Goal: Information Seeking & Learning: Learn about a topic

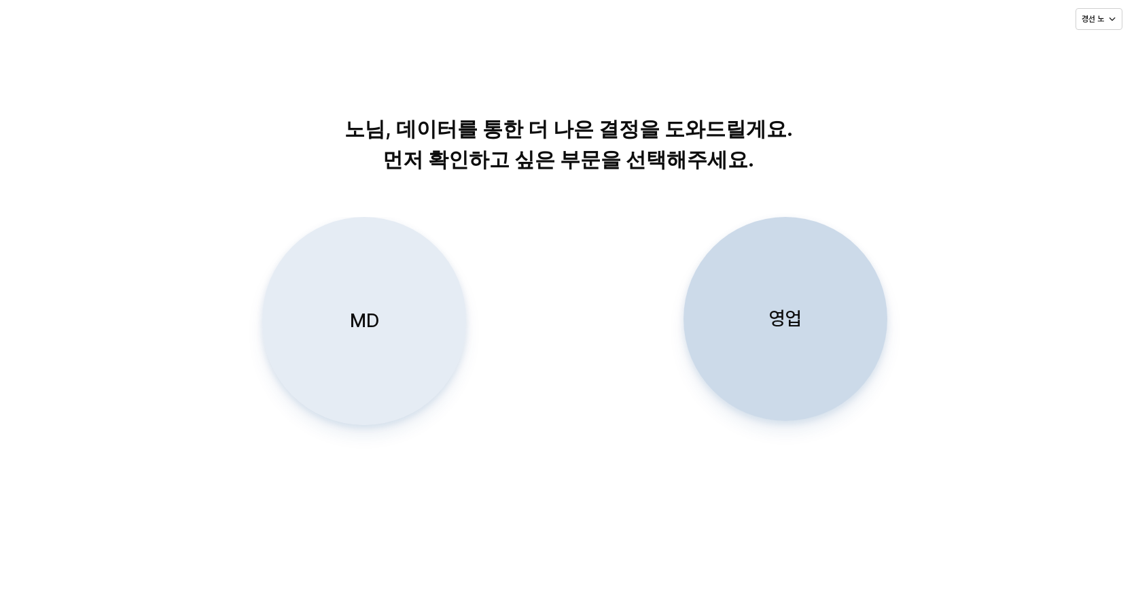
click at [400, 330] on div "MD" at bounding box center [364, 320] width 192 height 207
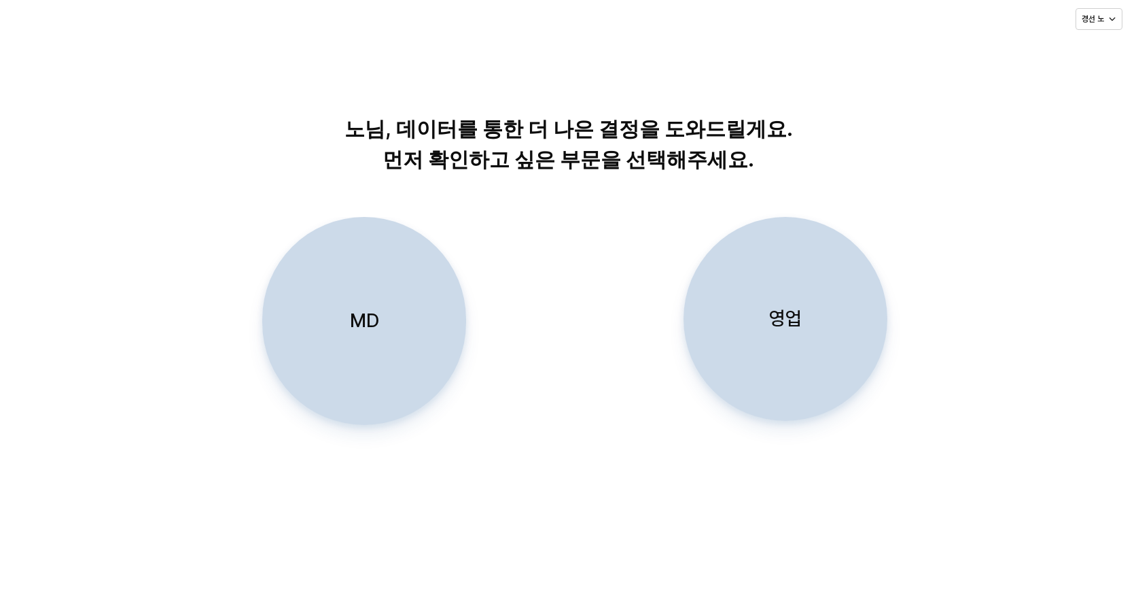
click at [805, 336] on div "영업" at bounding box center [786, 318] width 192 height 203
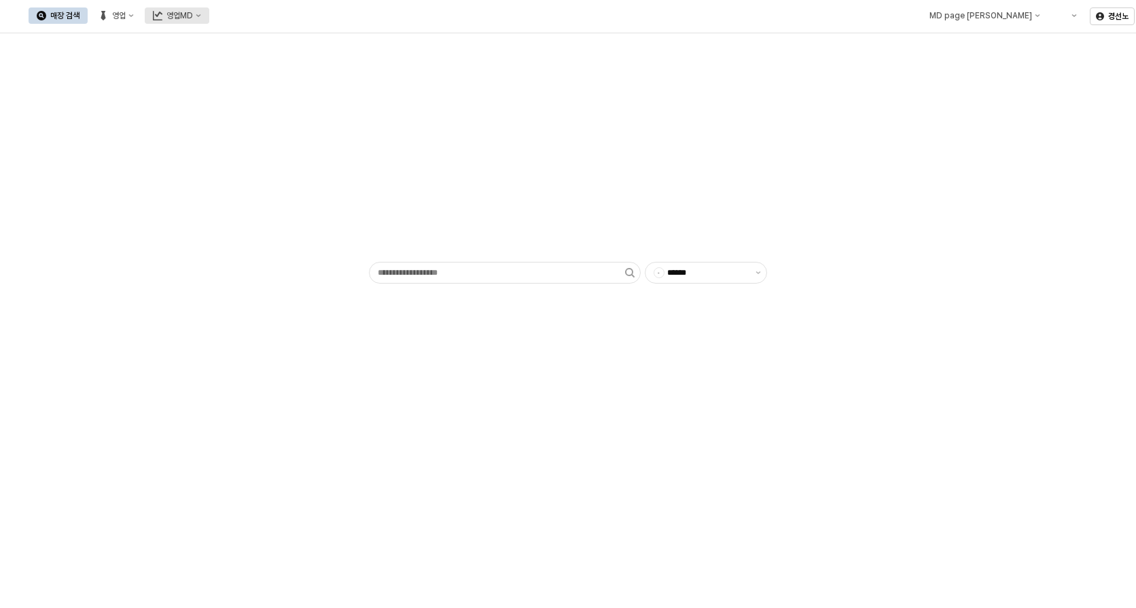
click at [193, 18] on div "영업MD" at bounding box center [180, 16] width 27 height 10
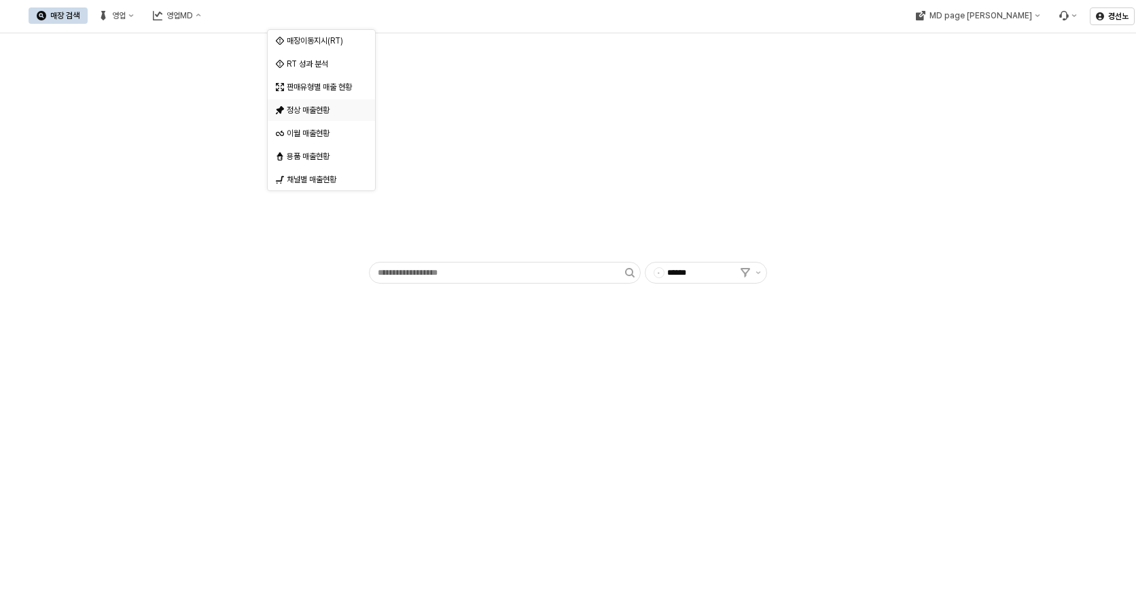
click at [302, 110] on div "정상 매출현황" at bounding box center [323, 110] width 72 height 11
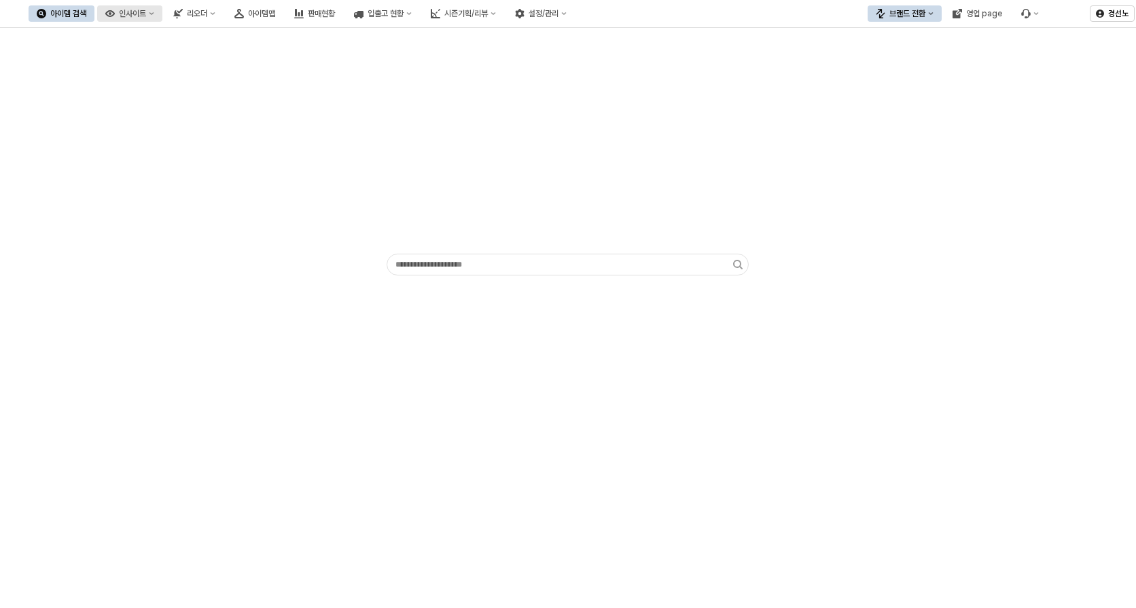
click at [162, 19] on button "인사이트" at bounding box center [129, 13] width 65 height 16
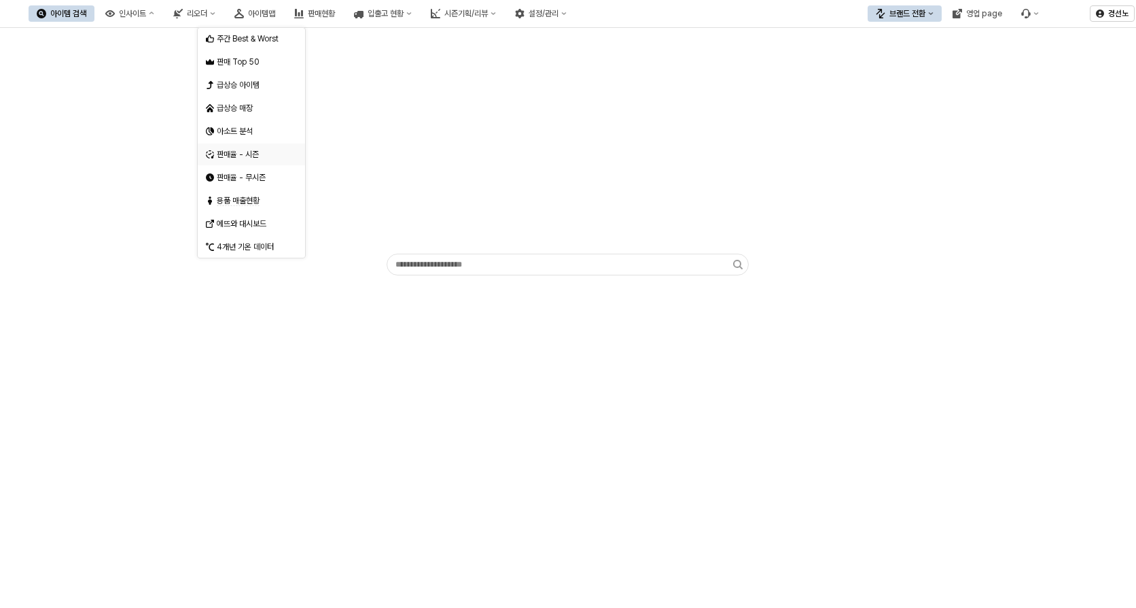
click at [247, 155] on div "판매율 - 시즌" at bounding box center [253, 154] width 72 height 11
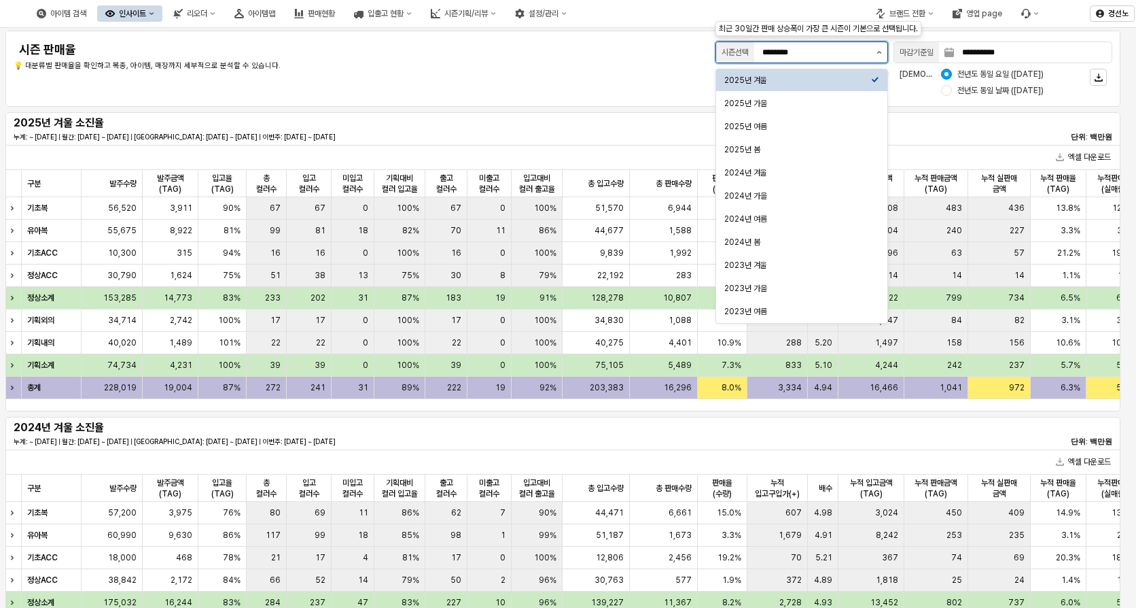
click at [871, 54] on button "제안 사항 표시" at bounding box center [879, 52] width 16 height 20
click at [792, 97] on div "2025년 가을" at bounding box center [797, 104] width 147 height 14
type input "********"
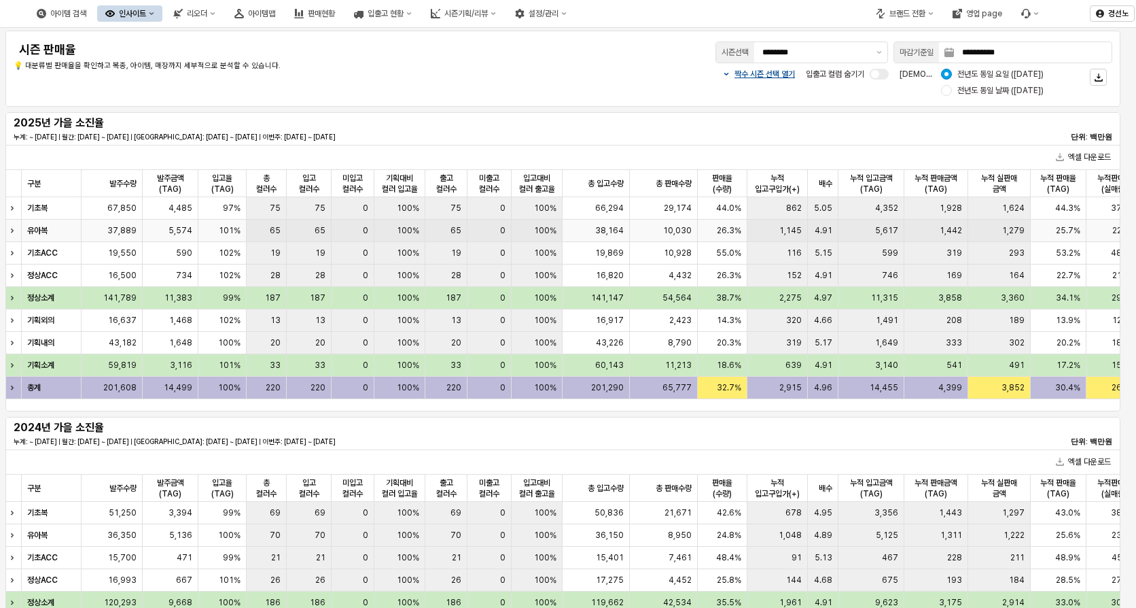
drag, startPoint x: 391, startPoint y: 239, endPoint x: 828, endPoint y: 212, distance: 437.8
click at [828, 212] on span "5.05" at bounding box center [823, 208] width 18 height 11
click at [1072, 156] on button "엑셀 다운로드" at bounding box center [1084, 157] width 66 height 16
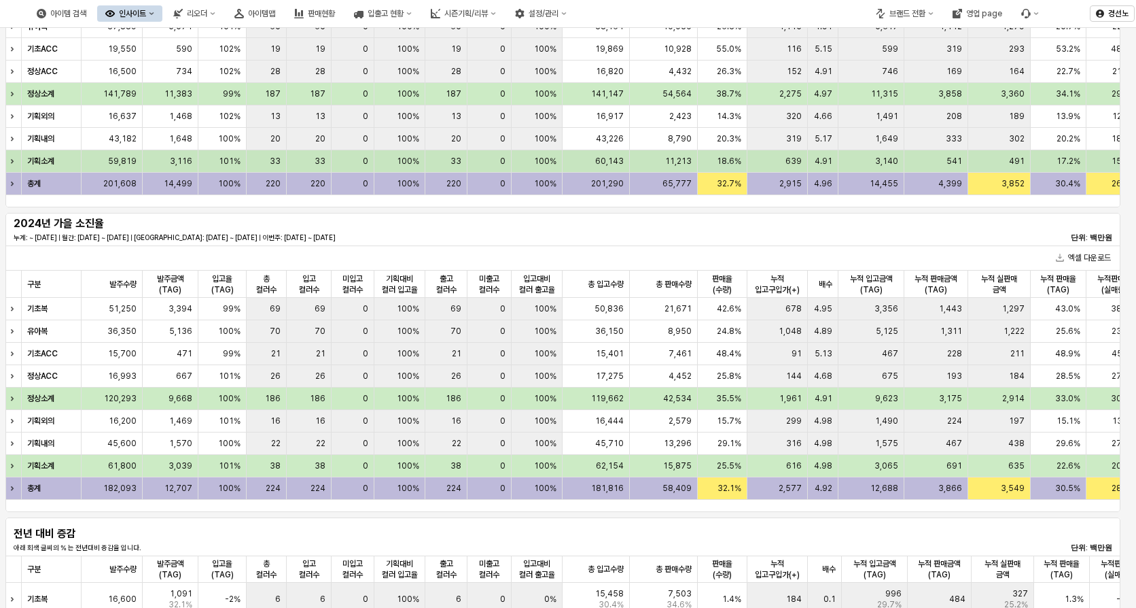
scroll to position [68, 0]
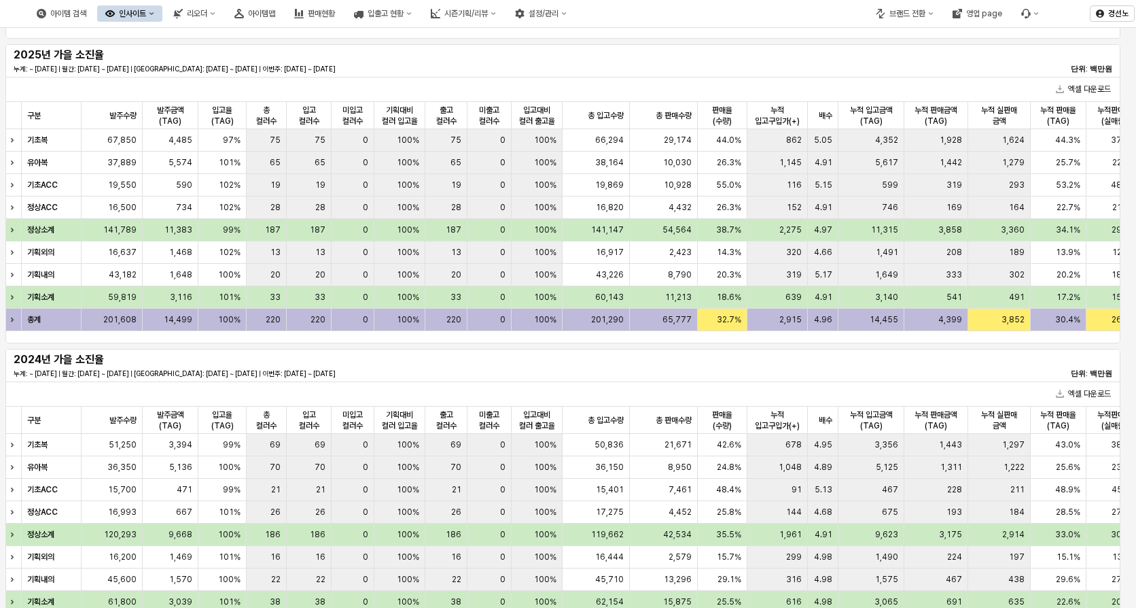
click at [682, 82] on div "엑셀 다운로드" at bounding box center [562, 89] width 1115 height 25
click at [1061, 90] on icon "App Frame" at bounding box center [1060, 89] width 8 height 8
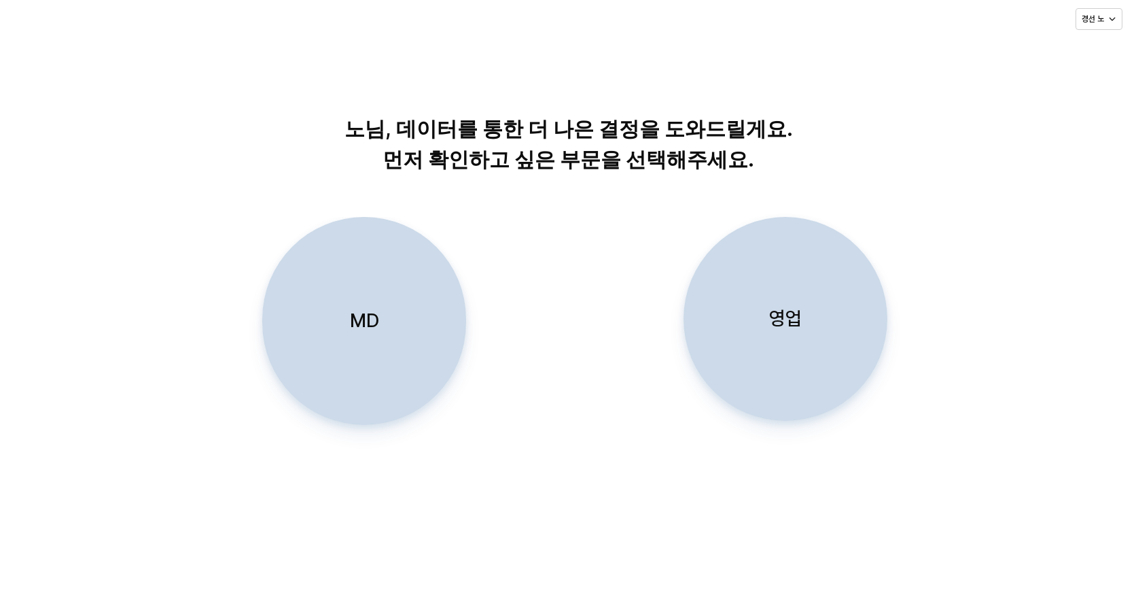
click at [777, 307] on p "영업" at bounding box center [785, 318] width 33 height 25
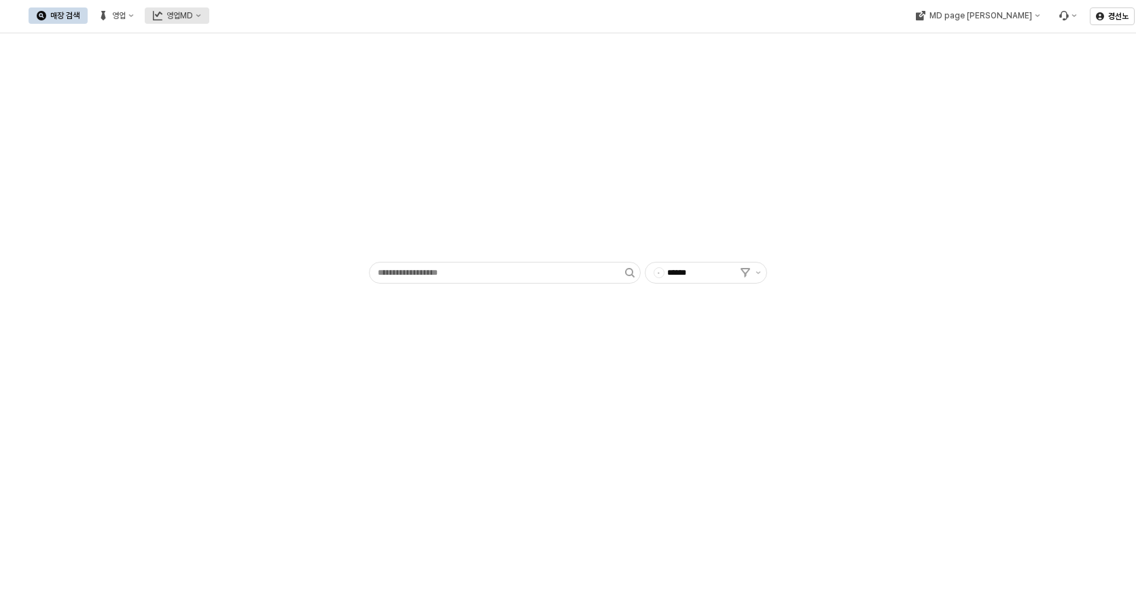
click at [201, 16] on icon "영업MD" at bounding box center [198, 15] width 5 height 3
click at [302, 108] on div "정상 매출현황" at bounding box center [323, 110] width 72 height 11
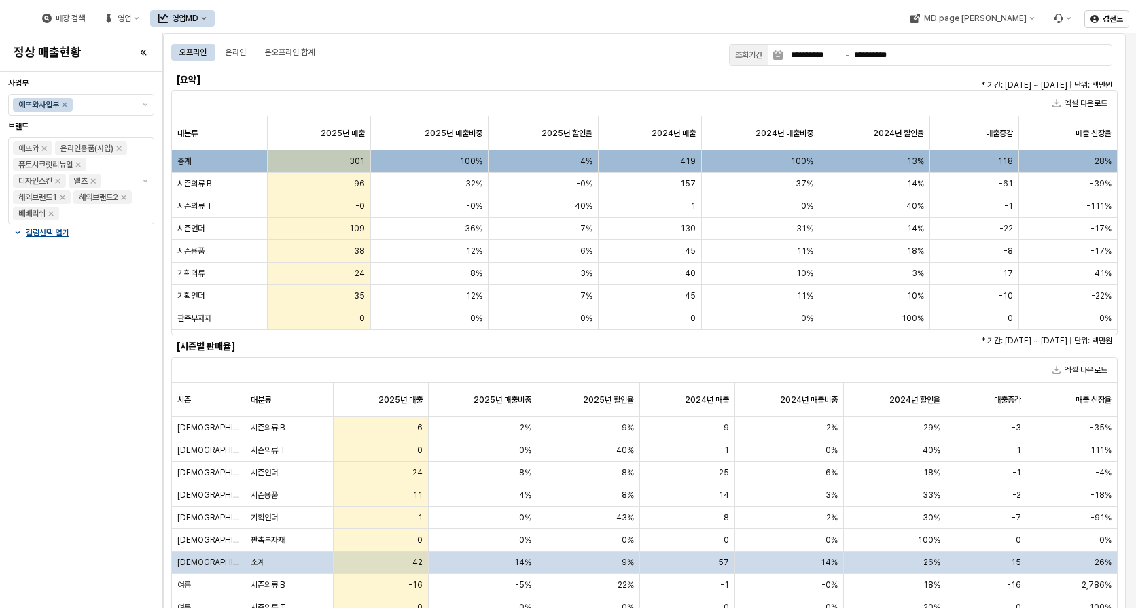
click at [215, 22] on button "영업MD" at bounding box center [182, 18] width 65 height 16
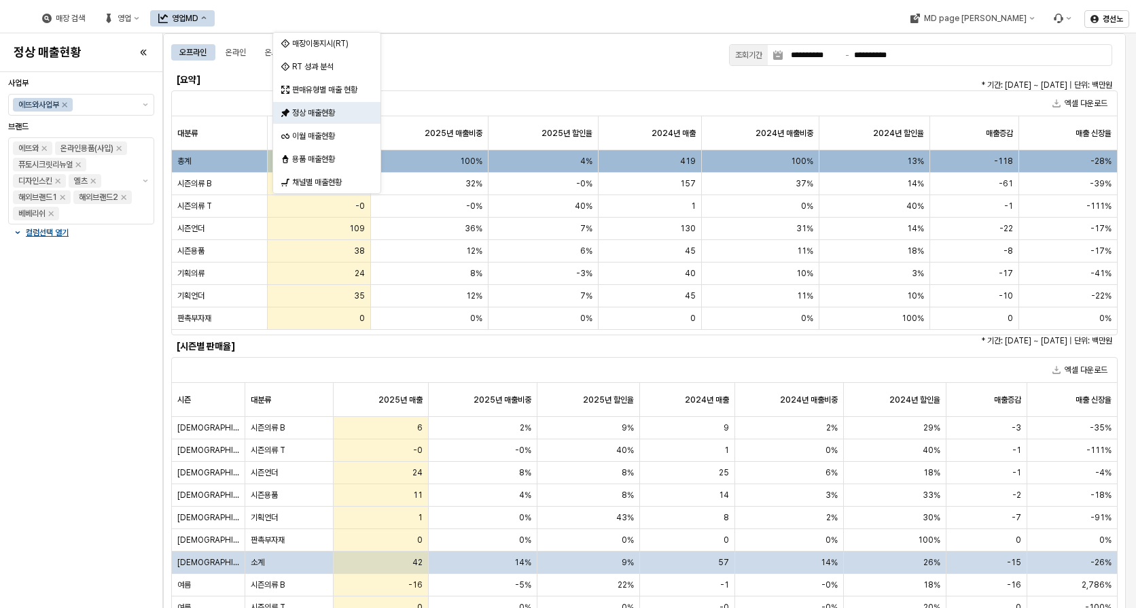
click at [215, 22] on button "영업MD" at bounding box center [182, 18] width 65 height 16
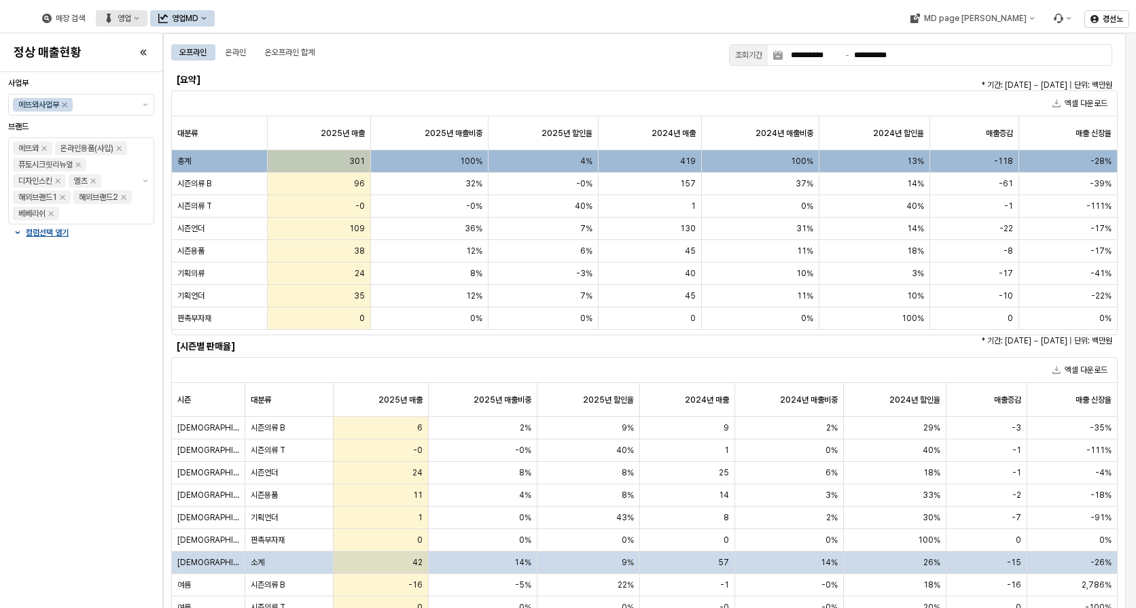
click at [147, 16] on button "영업" at bounding box center [122, 18] width 52 height 16
click at [374, 27] on div "매장 검색 영업 영업MD" at bounding box center [467, 18] width 925 height 29
click at [207, 20] on icon "영업MD" at bounding box center [203, 18] width 5 height 5
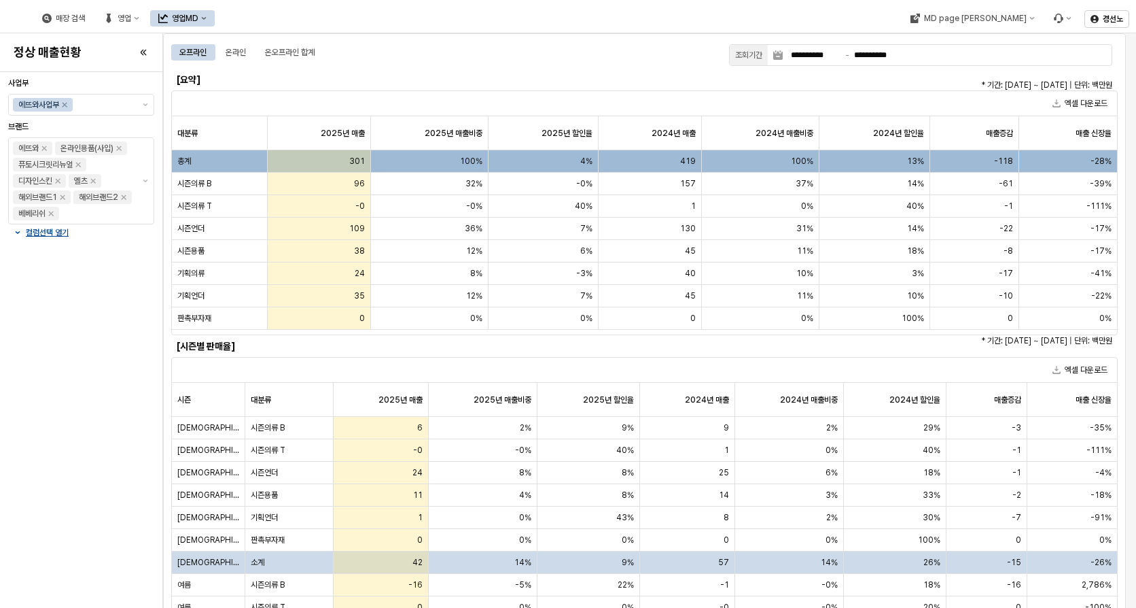
click at [198, 18] on div "영업MD" at bounding box center [185, 19] width 27 height 10
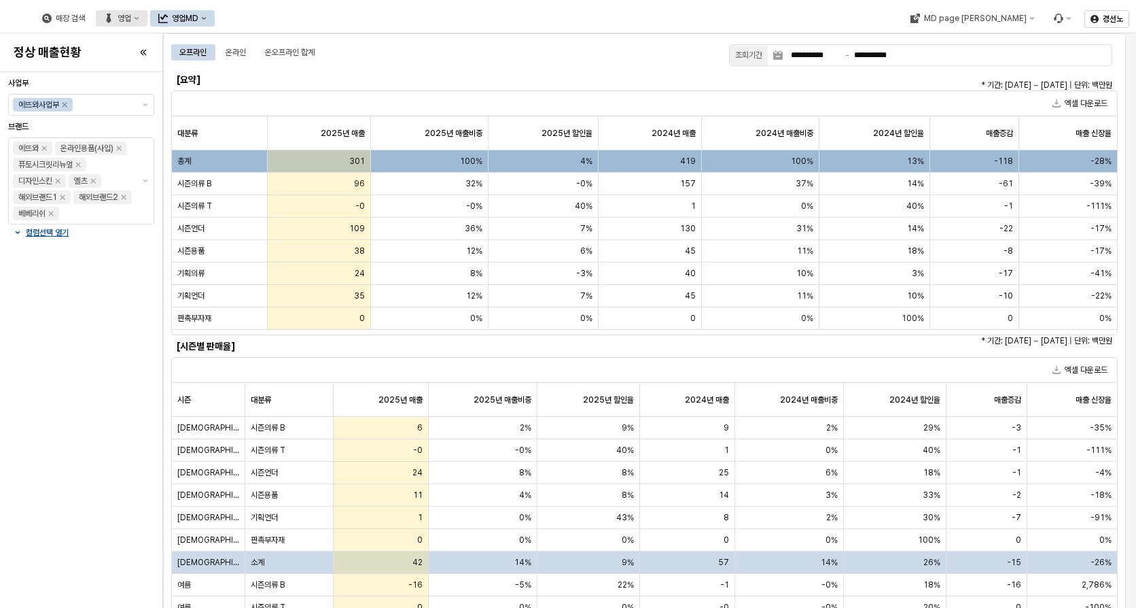
click at [131, 16] on div "영업" at bounding box center [125, 19] width 14 height 10
click at [215, 14] on button "영업MD" at bounding box center [182, 18] width 65 height 16
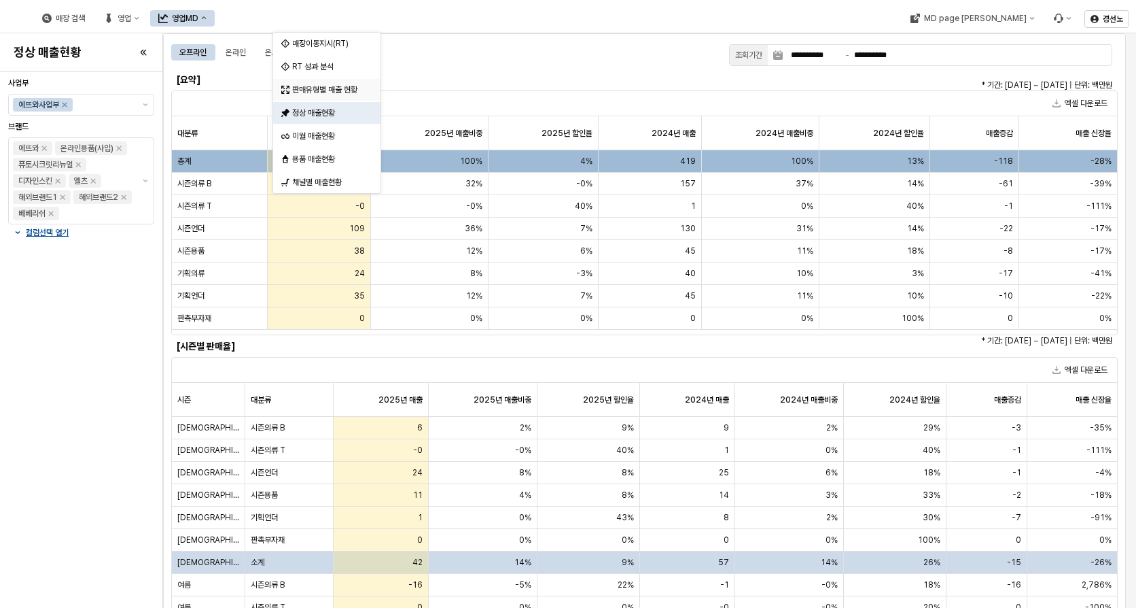
click at [327, 88] on div "판매유형별 매출 현황" at bounding box center [328, 89] width 72 height 11
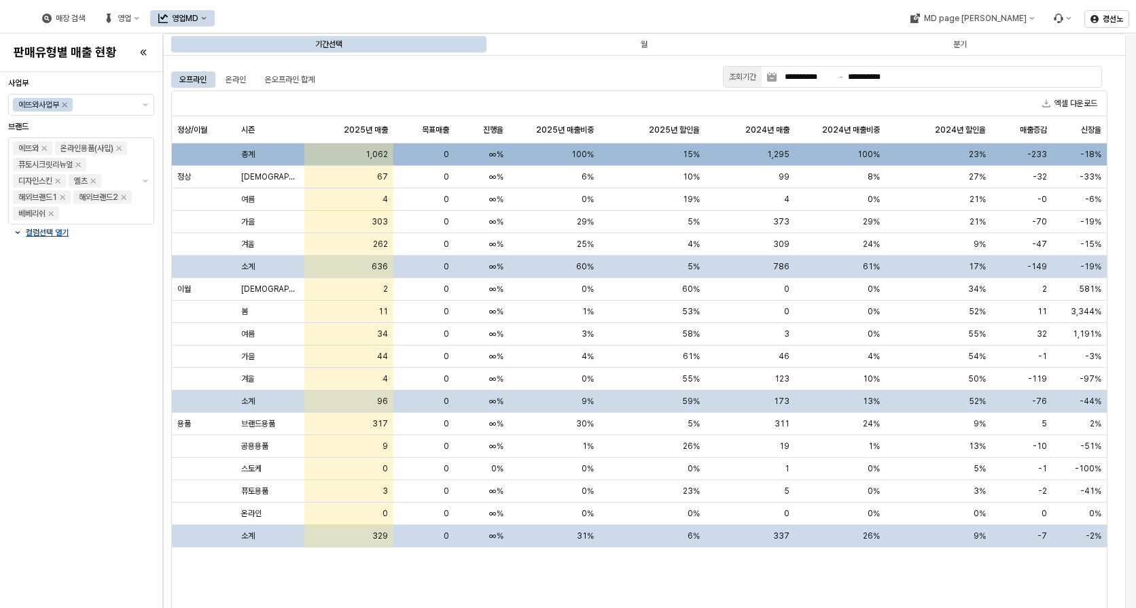
click at [215, 25] on button "영업MD" at bounding box center [182, 18] width 65 height 16
click at [572, 80] on div "오프라인 온라인 온오프라인 합계" at bounding box center [444, 79] width 546 height 16
